Goal: Contribute content: Add original content to the website for others to see

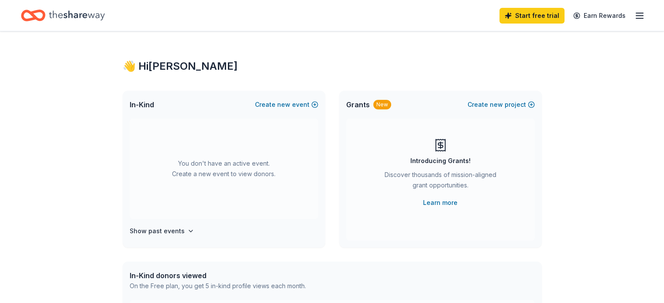
click at [285, 101] on span "new" at bounding box center [283, 105] width 13 height 10
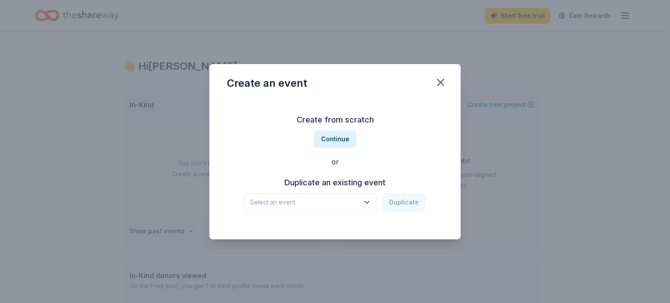
click at [365, 201] on icon "button" at bounding box center [367, 202] width 9 height 9
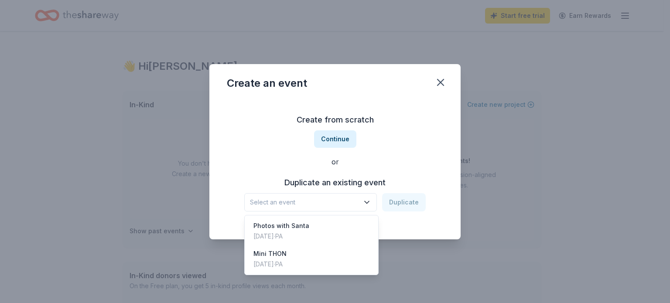
click at [307, 233] on div "Photos with Santa [DATE] · [GEOGRAPHIC_DATA]" at bounding box center [312, 231] width 130 height 28
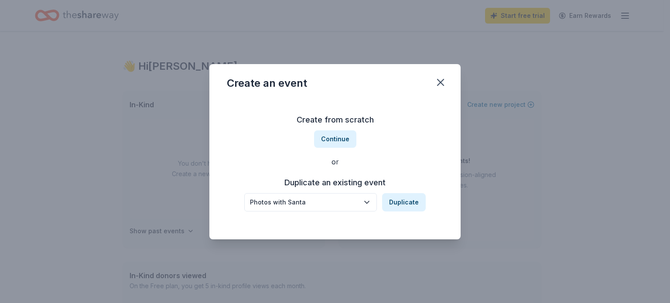
click at [407, 197] on button "Duplicate" at bounding box center [404, 202] width 44 height 18
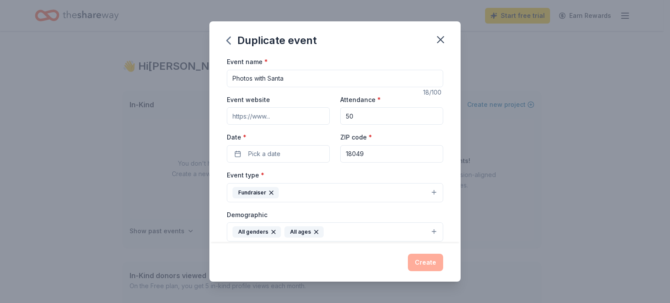
click at [351, 116] on input "50" at bounding box center [391, 115] width 103 height 17
type input "5"
type input "100"
click at [281, 150] on button "Pick a date" at bounding box center [278, 153] width 103 height 17
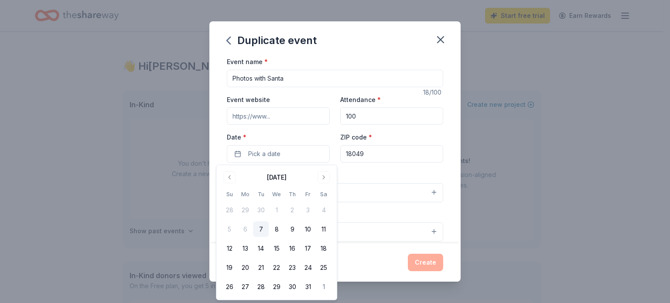
click at [325, 177] on button "Go to next month" at bounding box center [324, 178] width 12 height 12
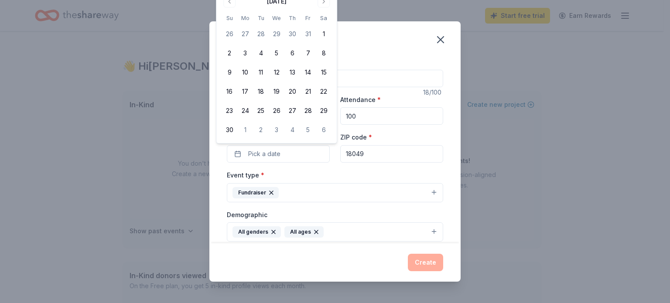
click at [323, 2] on button "Go to next month" at bounding box center [324, 1] width 12 height 12
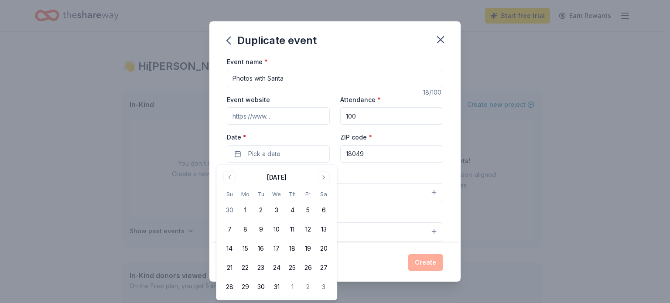
click at [325, 213] on button "6" at bounding box center [324, 211] width 16 height 16
click at [366, 176] on div "Event type * Fundraiser" at bounding box center [335, 186] width 217 height 33
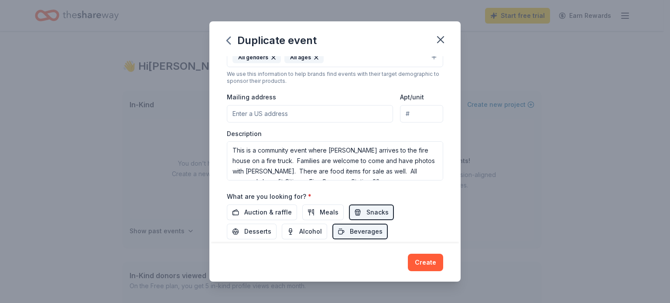
scroll to position [131, 0]
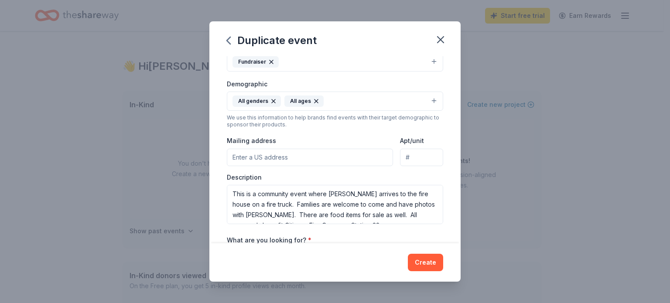
click at [289, 155] on input "Mailing address" at bounding box center [310, 157] width 166 height 17
paste input "[STREET_ADDRESS]"
type input "[STREET_ADDRESS]"
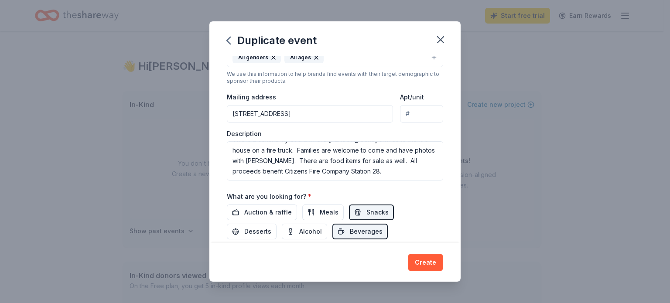
scroll to position [218, 0]
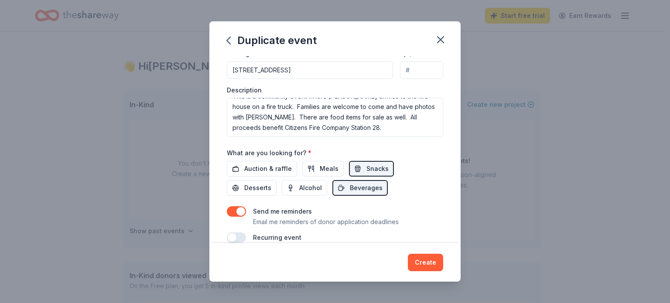
click at [292, 188] on button "Alcohol" at bounding box center [304, 188] width 45 height 16
click at [262, 190] on span "Desserts" at bounding box center [257, 188] width 27 height 10
click at [296, 188] on button "Alcohol" at bounding box center [304, 188] width 45 height 16
click at [263, 169] on span "Auction & raffle" at bounding box center [268, 169] width 48 height 10
click at [320, 167] on span "Meals" at bounding box center [329, 169] width 19 height 10
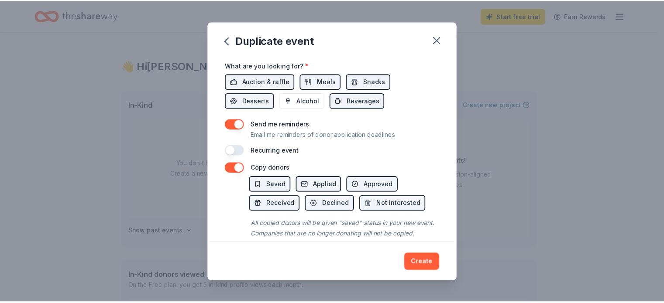
scroll to position [327, 0]
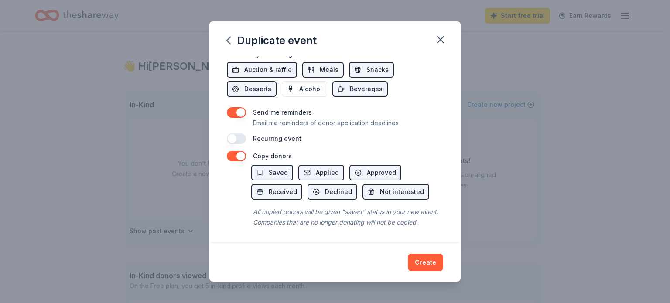
click at [429, 263] on button "Create" at bounding box center [425, 262] width 35 height 17
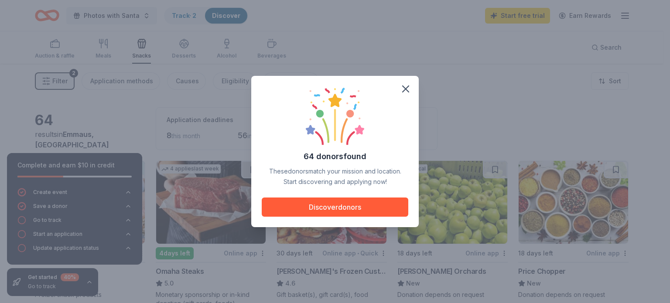
click at [327, 210] on button "Discover donors" at bounding box center [335, 207] width 147 height 19
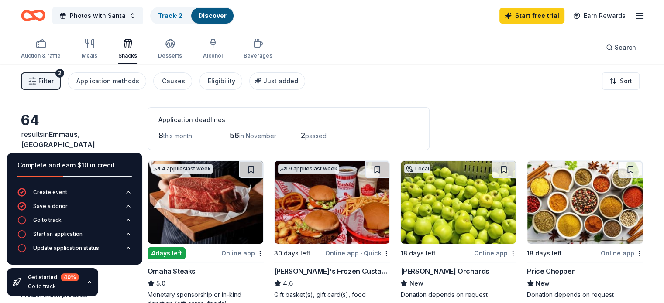
click at [141, 15] on button "Photos with Santa" at bounding box center [97, 15] width 91 height 17
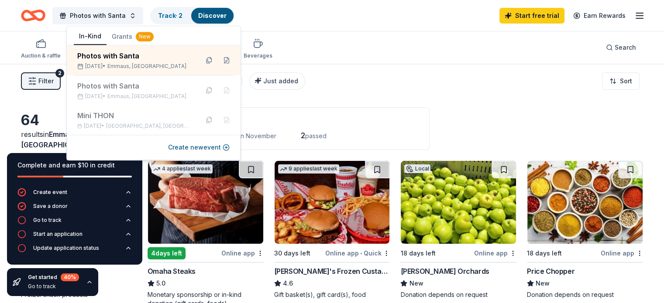
click at [195, 147] on button "Create new event" at bounding box center [199, 147] width 62 height 10
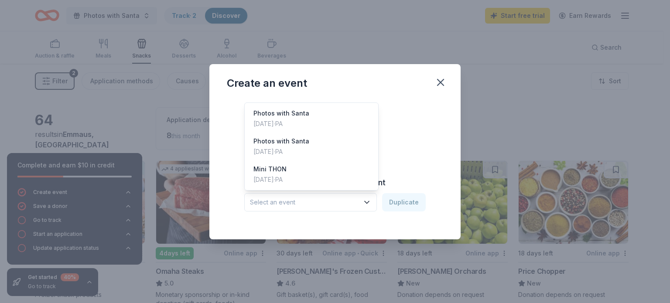
click at [366, 199] on icon "button" at bounding box center [367, 202] width 9 height 9
click at [287, 175] on div "[DATE] · [GEOGRAPHIC_DATA]" at bounding box center [270, 180] width 33 height 10
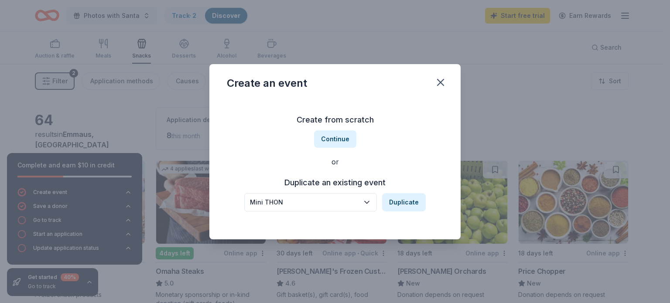
click at [410, 206] on button "Duplicate" at bounding box center [404, 202] width 44 height 18
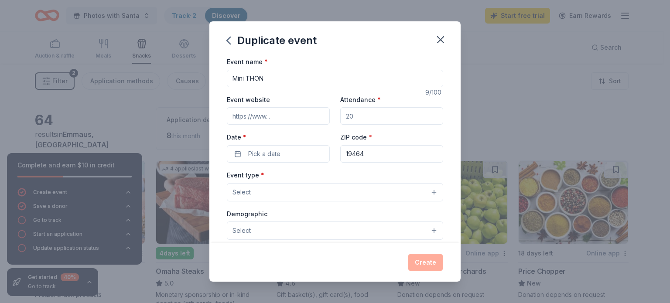
click at [281, 115] on input "Event website" at bounding box center [278, 115] width 103 height 17
drag, startPoint x: 360, startPoint y: 118, endPoint x: 344, endPoint y: 117, distance: 16.2
click at [344, 117] on input "Attendance *" at bounding box center [391, 115] width 103 height 17
type input "100"
click at [314, 152] on button "Pick a date" at bounding box center [278, 153] width 103 height 17
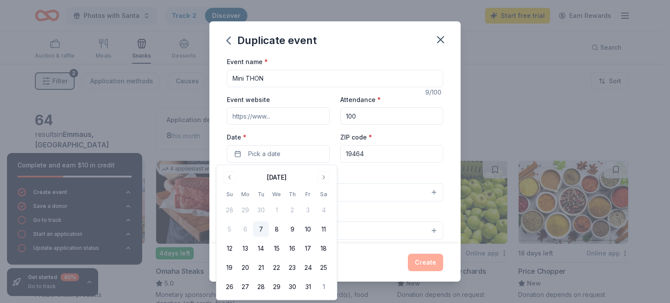
click at [322, 178] on button "Go to next month" at bounding box center [324, 178] width 12 height 12
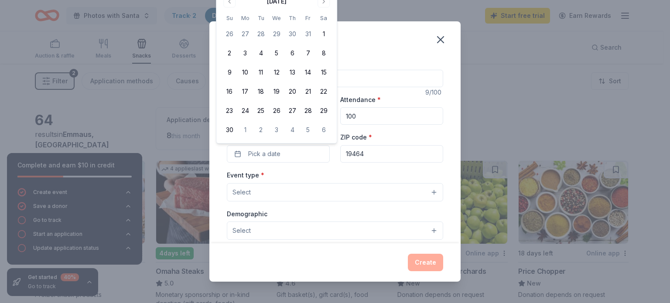
click at [322, 178] on div "Event type * Select" at bounding box center [335, 186] width 217 height 32
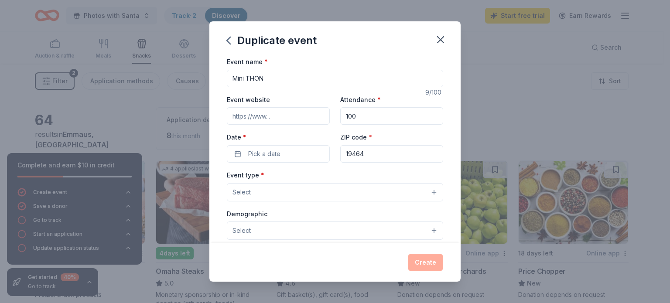
click at [277, 155] on span "Pick a date" at bounding box center [264, 154] width 32 height 10
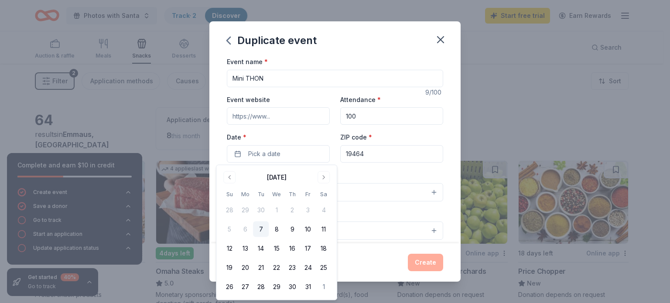
click at [325, 176] on button "Go to next month" at bounding box center [324, 178] width 12 height 12
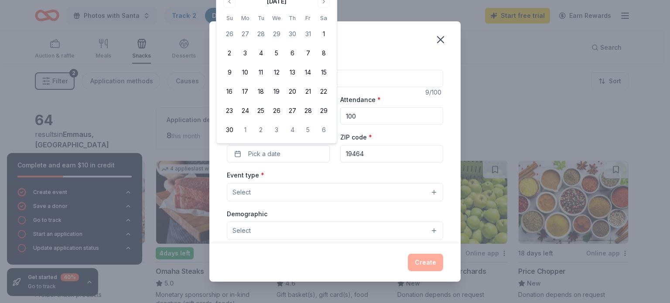
click at [324, 3] on button "Go to next month" at bounding box center [324, 1] width 12 height 12
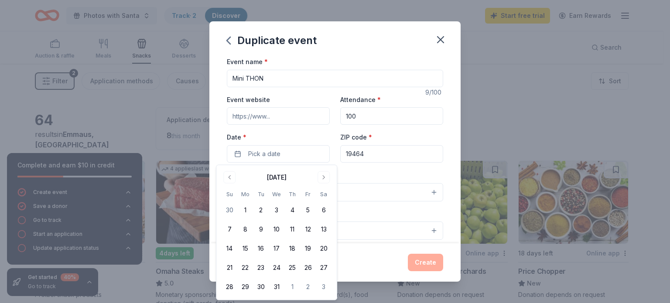
click at [322, 179] on button "Go to next month" at bounding box center [324, 178] width 12 height 12
click at [325, 178] on button "Go to next month" at bounding box center [324, 178] width 12 height 12
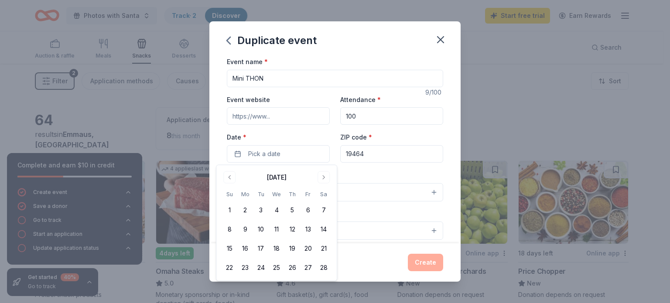
click at [325, 178] on button "Go to next month" at bounding box center [324, 178] width 12 height 12
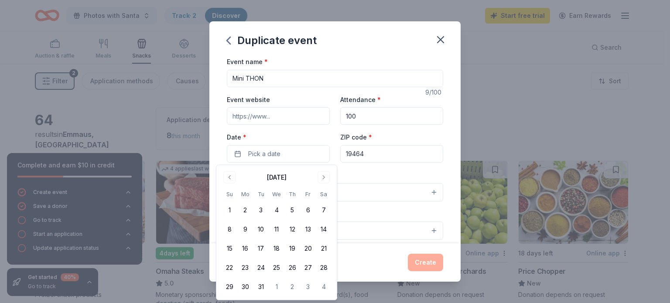
click at [325, 178] on button "Go to next month" at bounding box center [324, 178] width 12 height 12
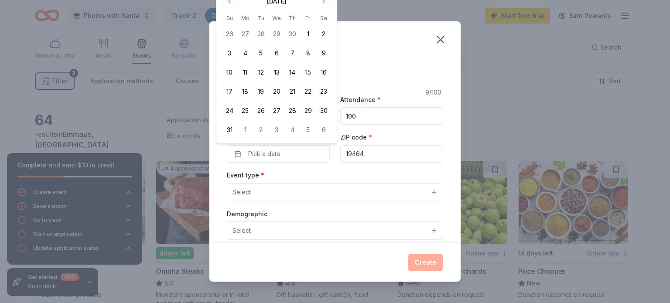
click at [324, 54] on button "9" at bounding box center [324, 54] width 16 height 16
click at [377, 155] on input "19464" at bounding box center [391, 153] width 103 height 17
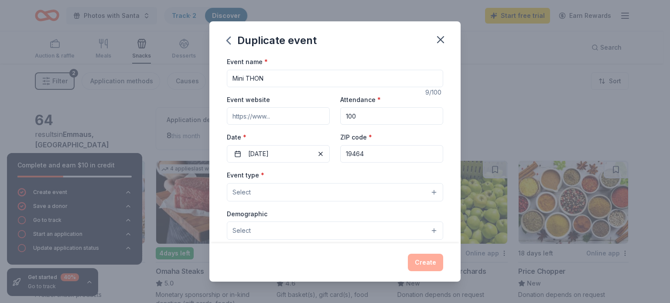
drag, startPoint x: 375, startPoint y: 154, endPoint x: 340, endPoint y: 150, distance: 35.2
click at [340, 150] on input "19464" at bounding box center [391, 153] width 103 height 17
click at [266, 191] on button "Select" at bounding box center [335, 192] width 217 height 18
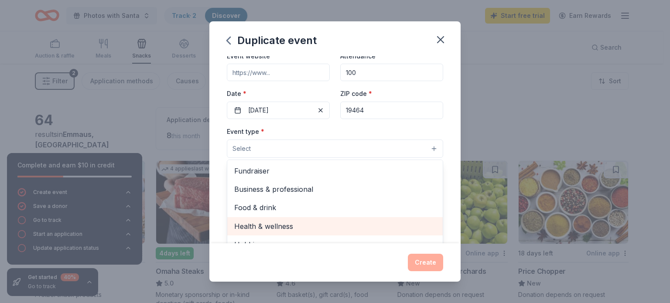
scroll to position [87, 0]
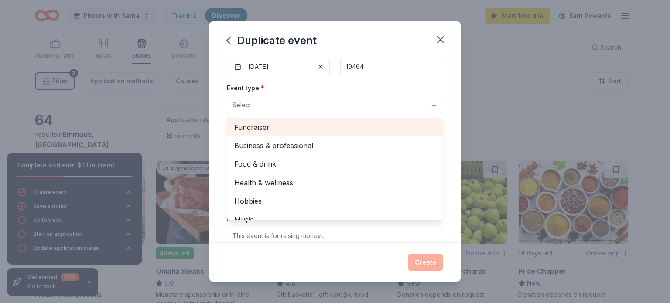
click at [290, 130] on span "Fundraiser" at bounding box center [335, 127] width 202 height 11
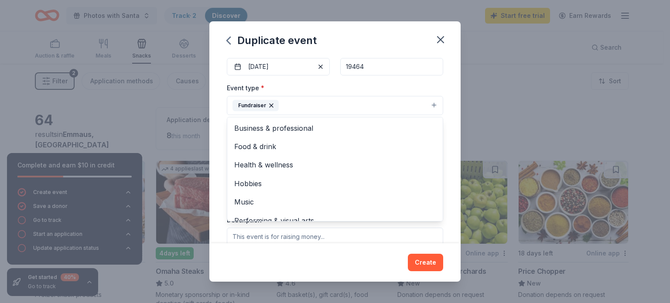
click at [445, 130] on div "Event name * Mini THON 9 /100 Event website Attendance * 100 Date * [DATE] ZIP …" at bounding box center [335, 149] width 251 height 187
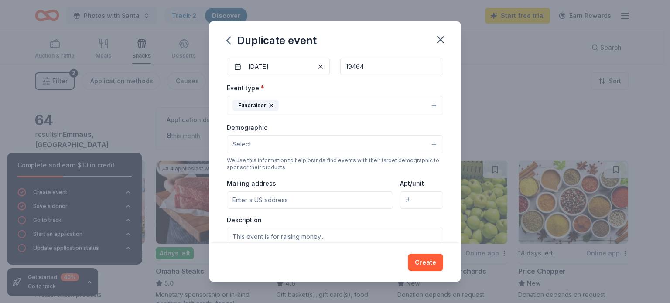
click at [260, 199] on input "Mailing address" at bounding box center [310, 200] width 166 height 17
click at [266, 145] on button "Select" at bounding box center [335, 144] width 217 height 18
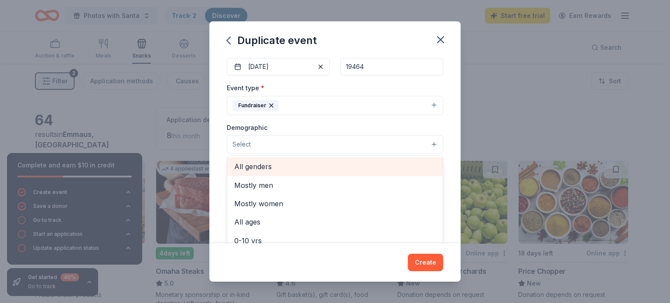
click at [265, 163] on span "All genders" at bounding box center [335, 166] width 202 height 11
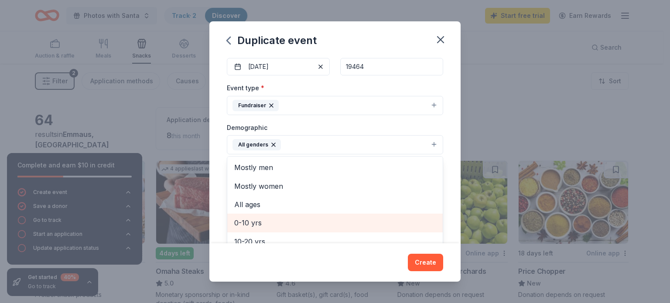
scroll to position [44, 0]
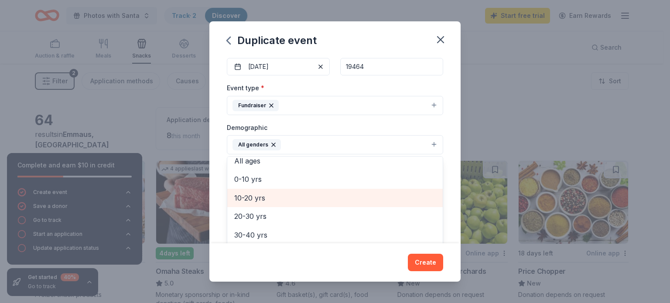
click at [285, 197] on span "10-20 yrs" at bounding box center [335, 197] width 202 height 11
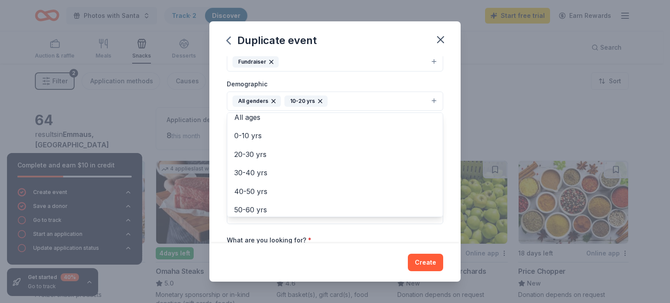
scroll to position [175, 0]
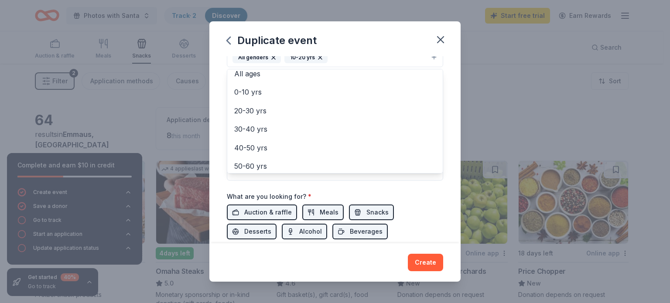
click at [447, 143] on div "Event name * Mini THON 9 /100 Event website Attendance * 100 Date * [DATE] ZIP …" at bounding box center [335, 149] width 251 height 187
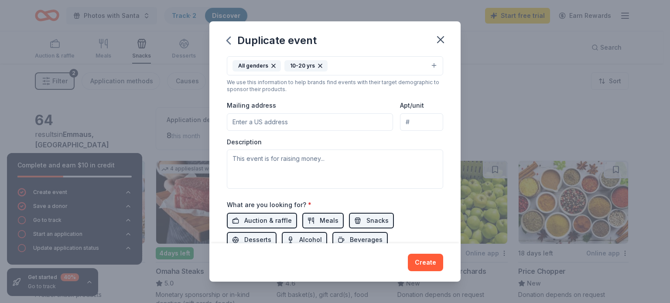
click at [269, 121] on input "Mailing address" at bounding box center [310, 121] width 166 height 17
type input "[STREET_ADDRESS][US_STATE]"
click at [292, 164] on textarea at bounding box center [335, 169] width 217 height 39
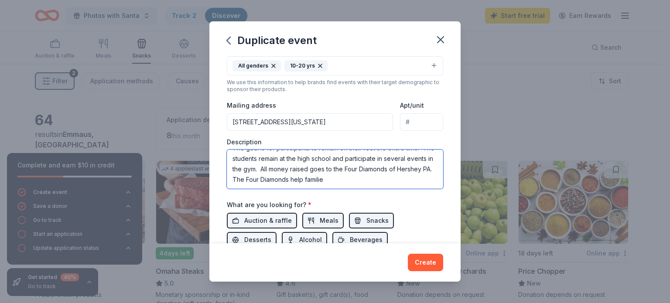
scroll to position [37, 0]
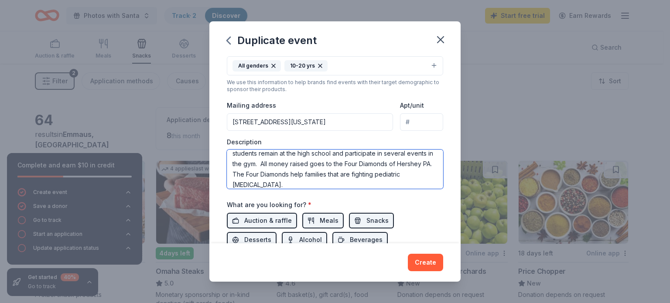
type textarea "This is a 12 hour lock in that is planned and organized by a high school studen…"
click at [271, 217] on span "Auction & raffle" at bounding box center [268, 221] width 48 height 10
click at [282, 223] on span "Auction & raffle" at bounding box center [268, 221] width 48 height 10
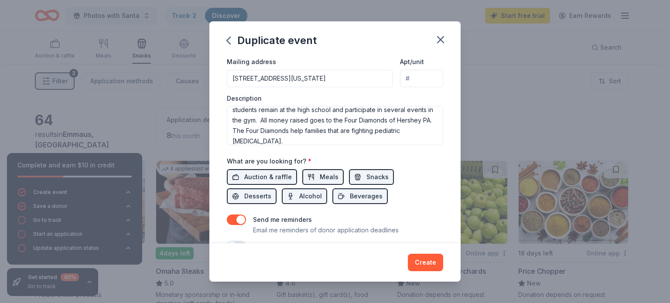
click at [310, 193] on span "Alcohol" at bounding box center [310, 196] width 23 height 10
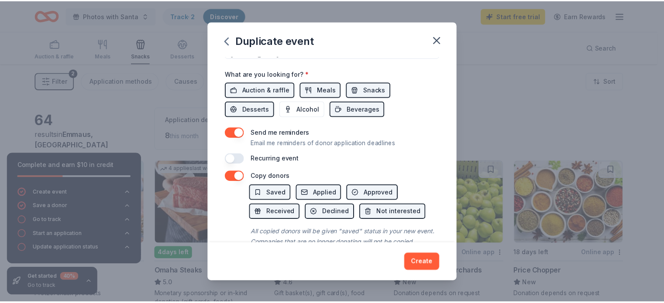
scroll to position [327, 0]
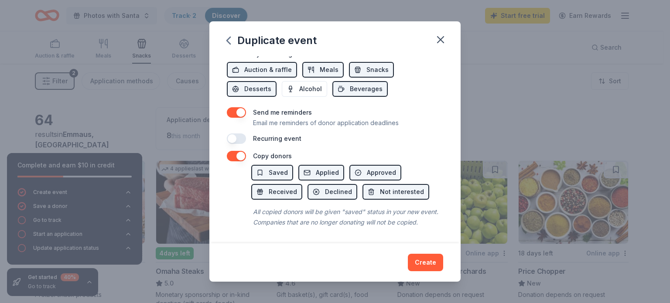
click at [427, 261] on button "Create" at bounding box center [425, 262] width 35 height 17
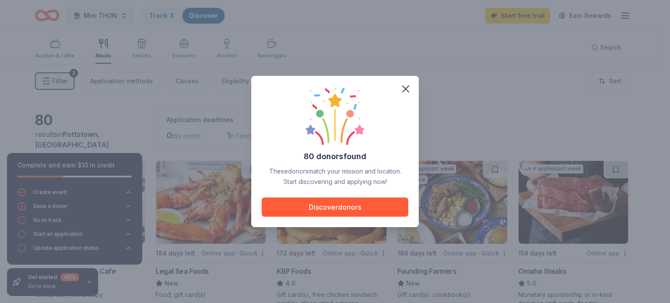
click at [343, 204] on button "Discover donors" at bounding box center [335, 207] width 147 height 19
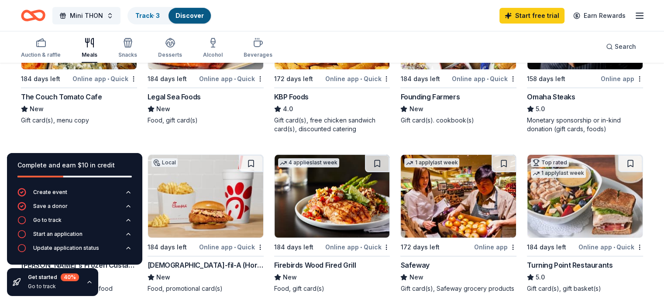
scroll to position [306, 0]
